Goal: Find specific page/section: Find specific page/section

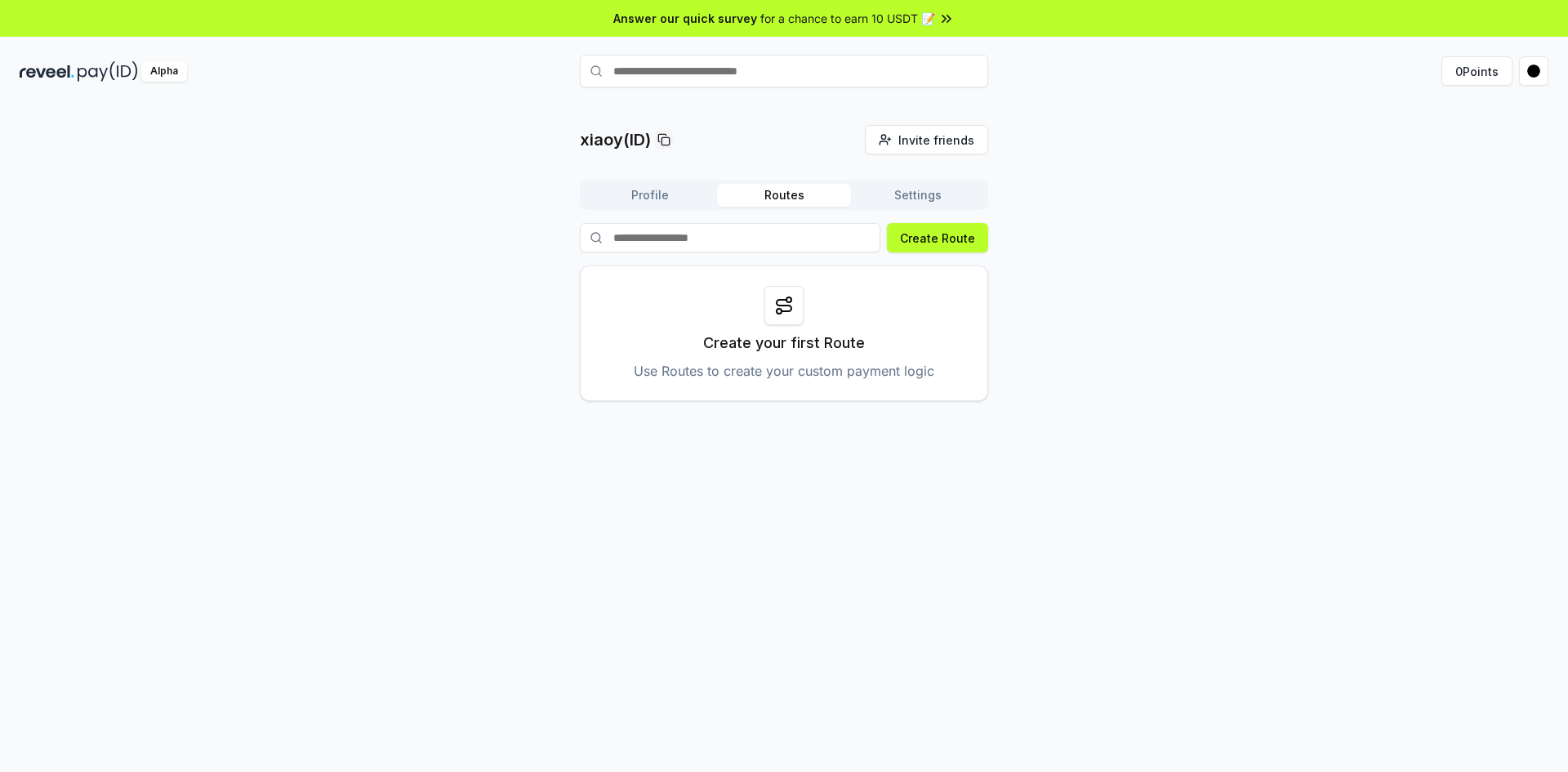
click at [778, 78] on input "text" at bounding box center [784, 71] width 408 height 33
click at [661, 74] on input "*****" at bounding box center [784, 71] width 408 height 33
type input "*****"
click at [965, 108] on span "Pay" at bounding box center [965, 103] width 31 height 24
